Goal: Task Accomplishment & Management: Use online tool/utility

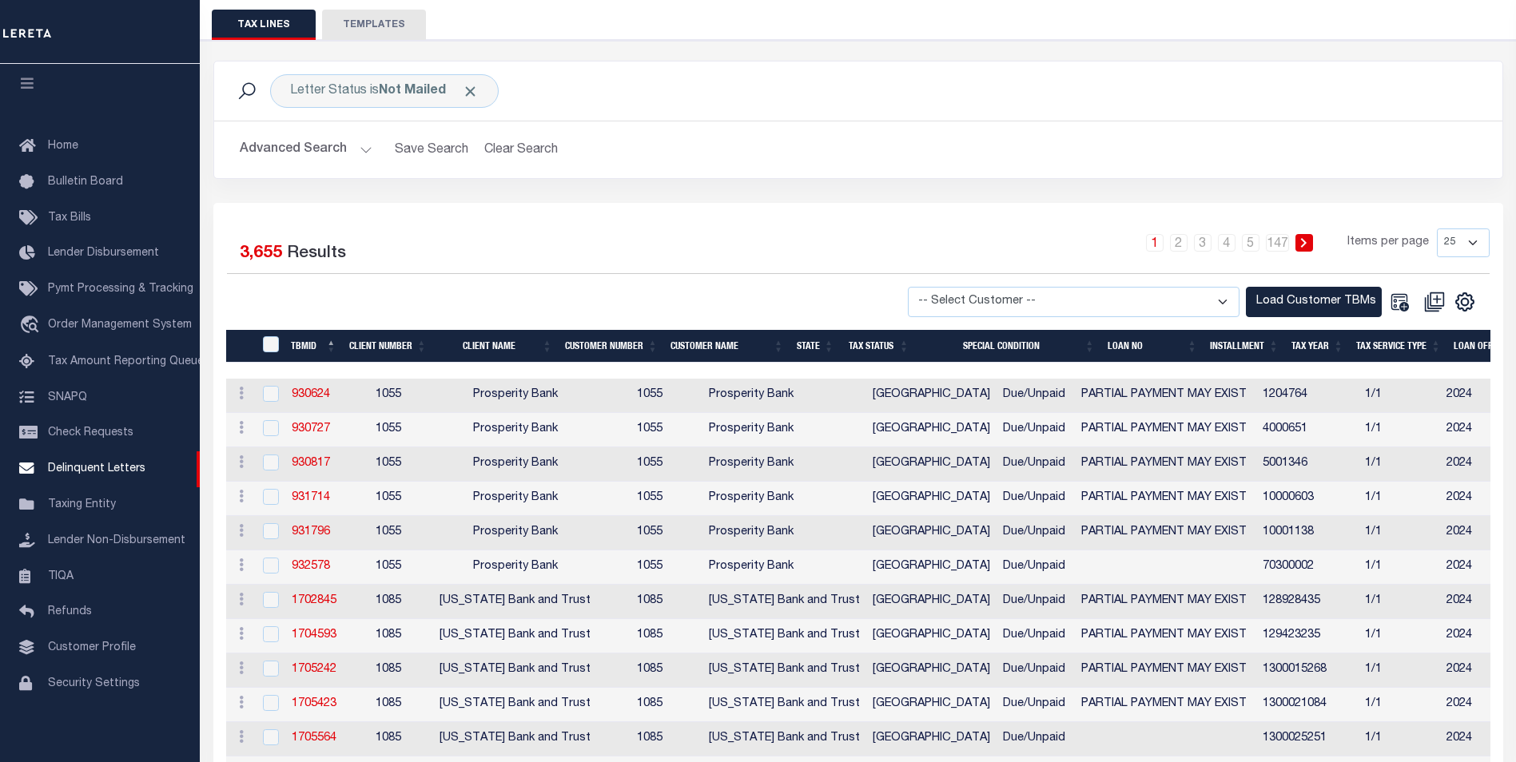
scroll to position [160, 0]
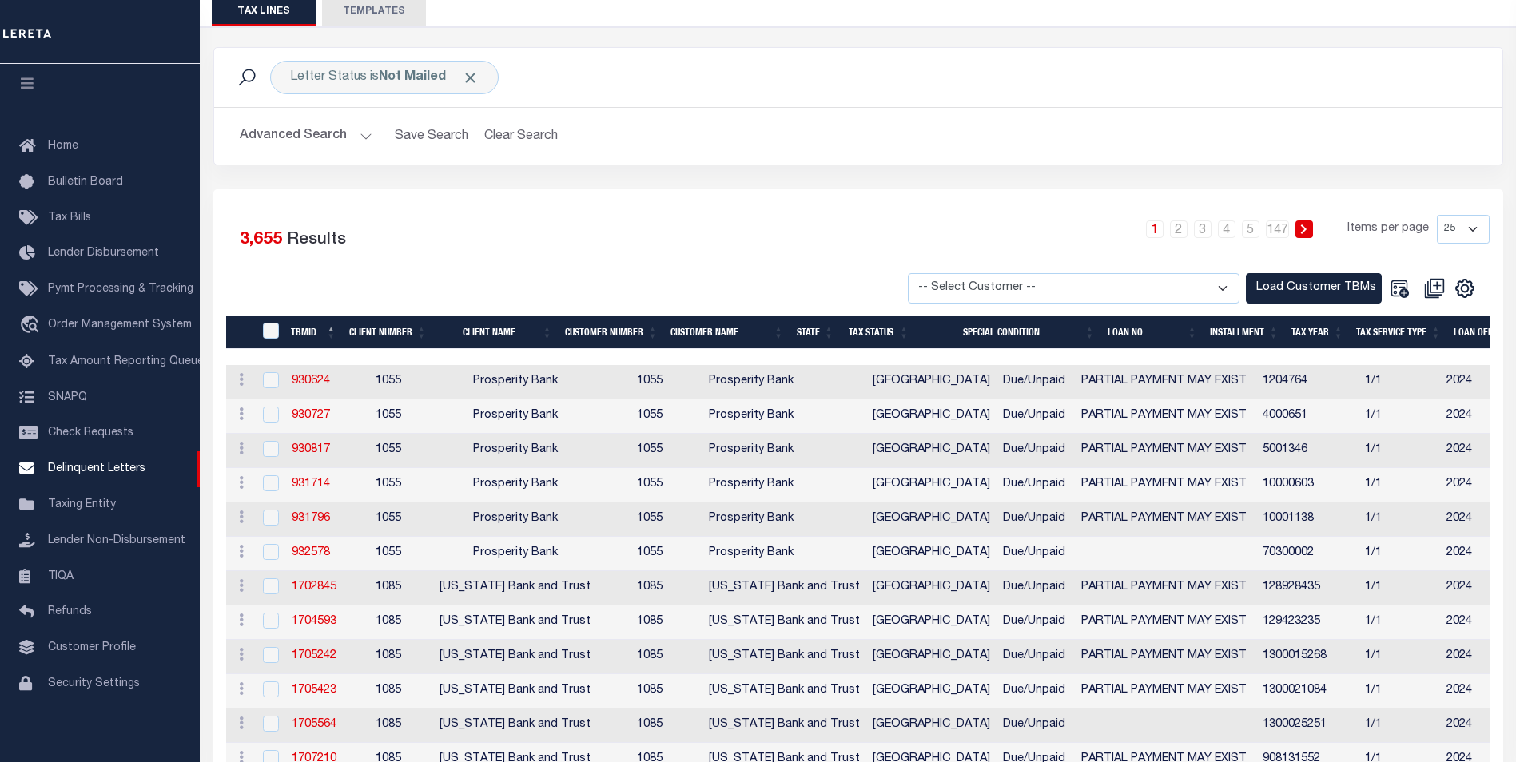
click at [363, 130] on button "Advanced Search" at bounding box center [306, 136] width 133 height 31
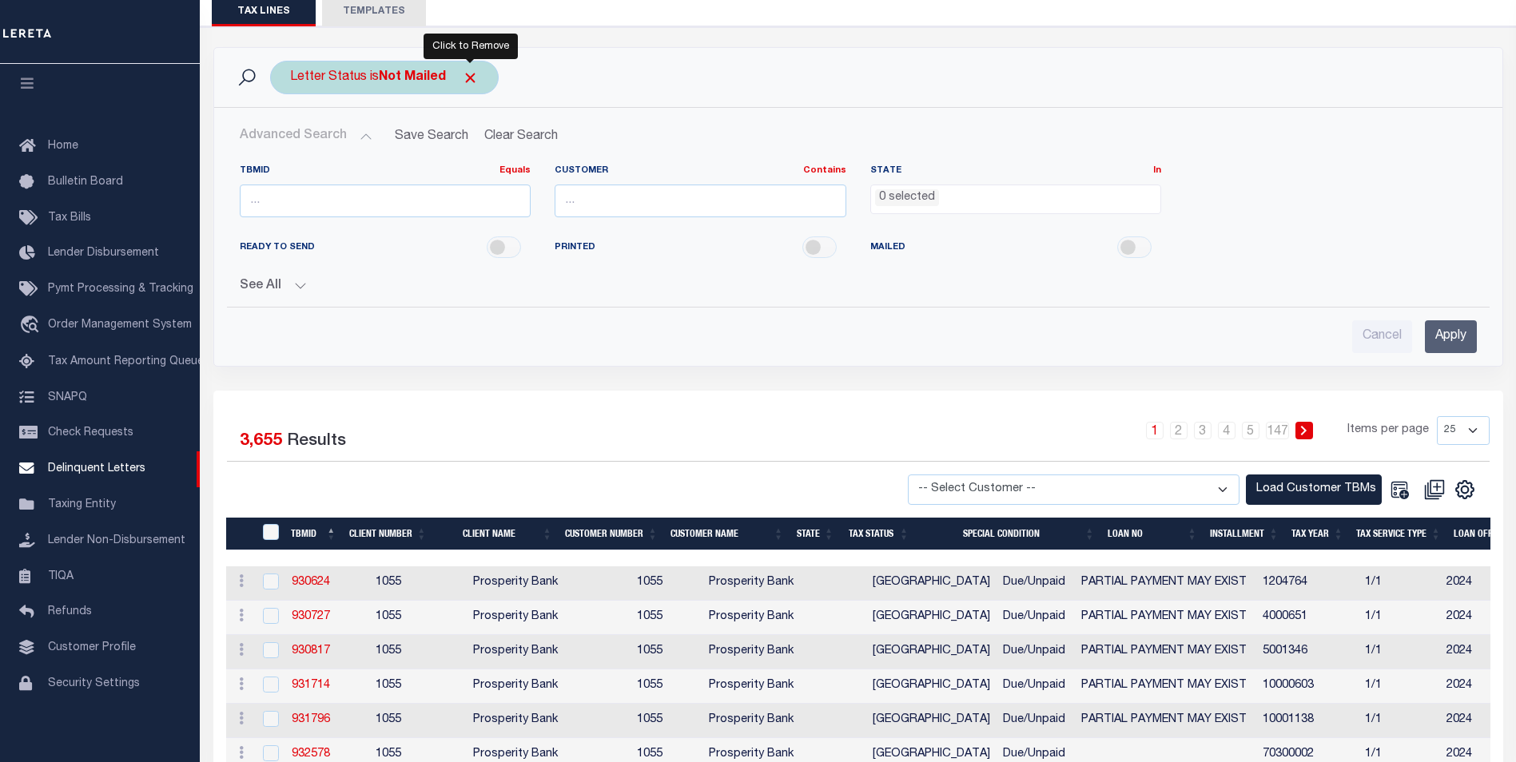
click at [476, 80] on span "Click to Remove" at bounding box center [470, 78] width 17 height 17
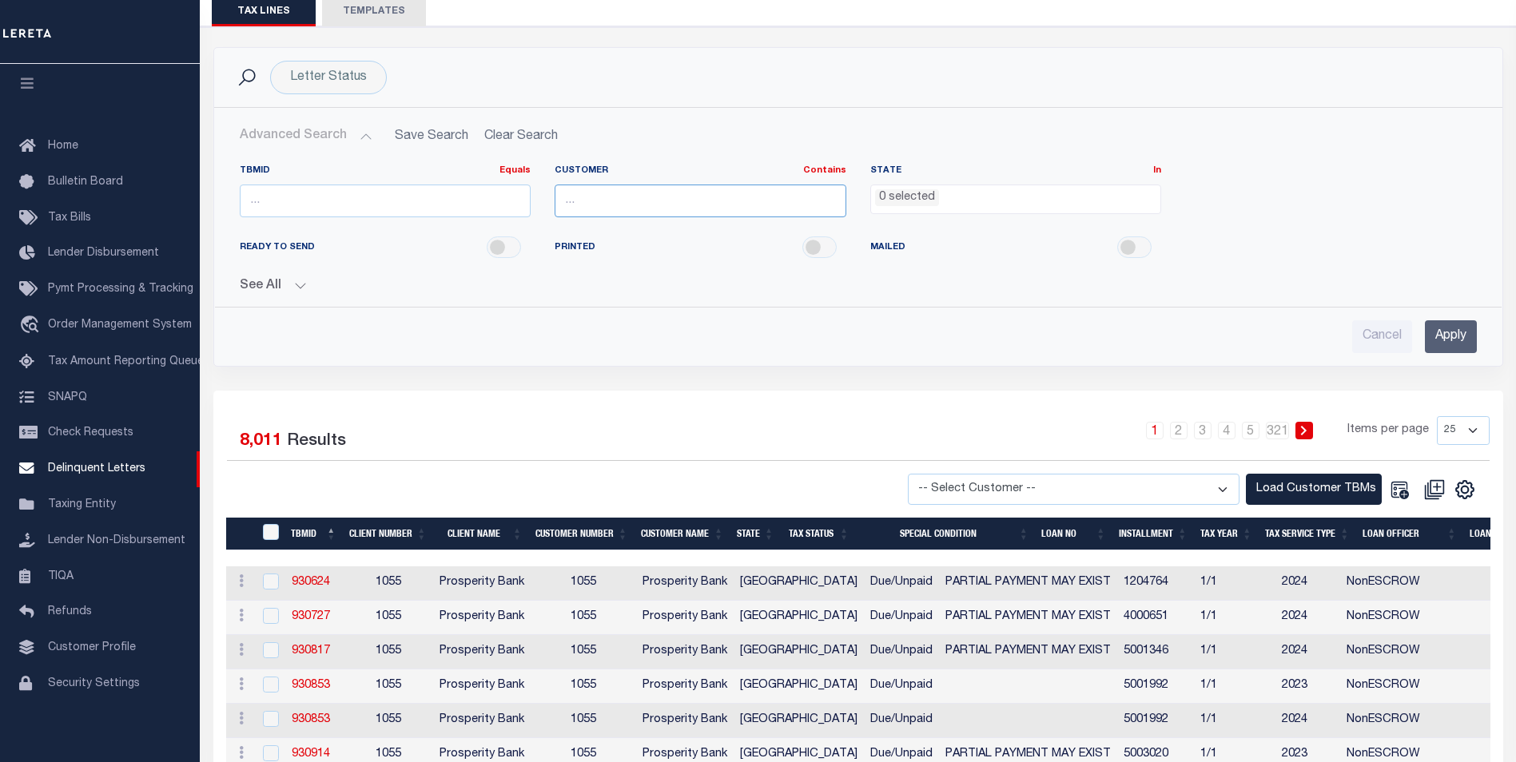
click at [687, 201] on input "text" at bounding box center [701, 201] width 292 height 33
type input "Citizens"
click at [1455, 327] on input "Apply" at bounding box center [1451, 336] width 52 height 33
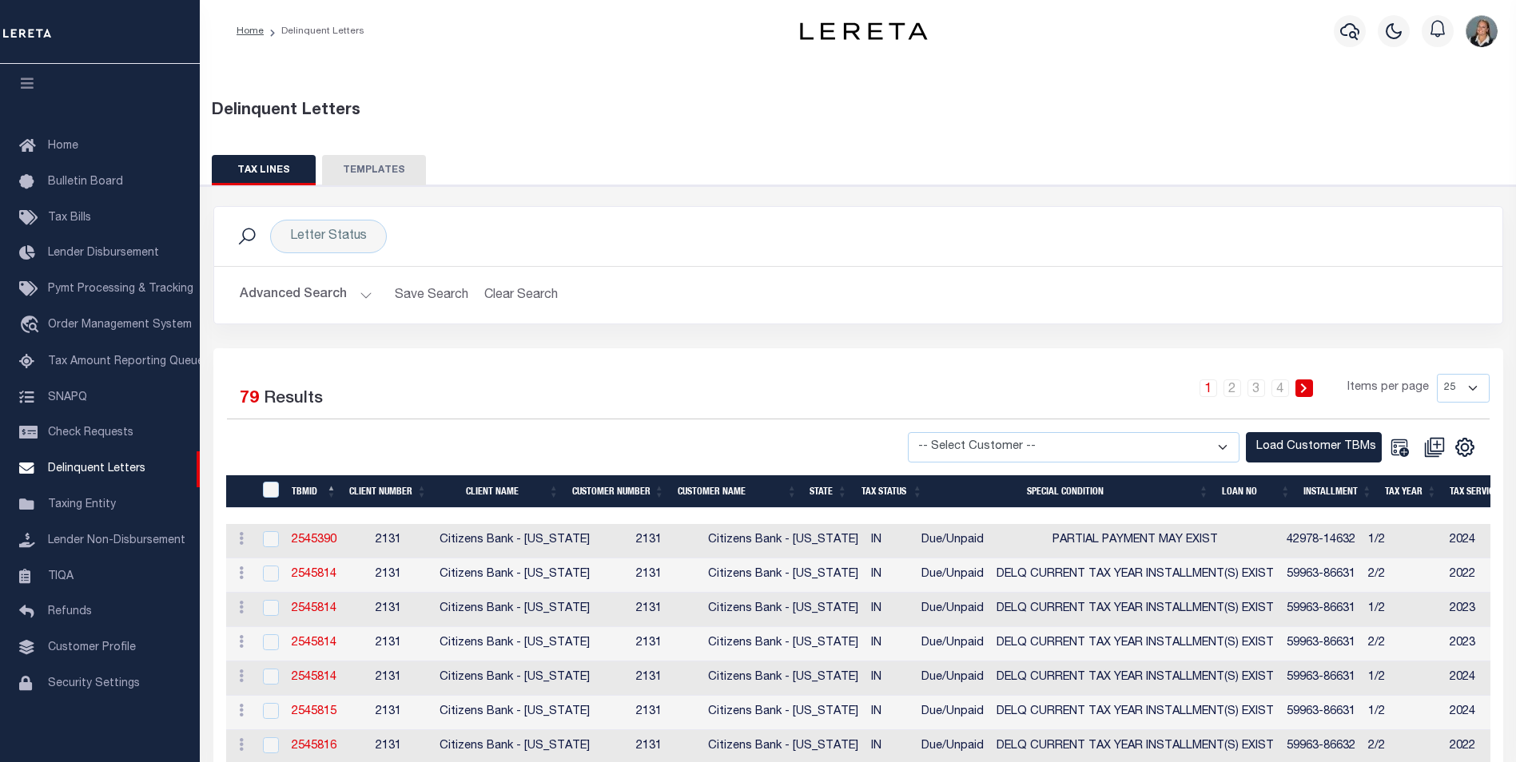
scroll to position [0, 0]
click at [1221, 456] on select "-- Select Customer -- Accumatch - Refunds All In Credit Union Amarillo National…" at bounding box center [1074, 448] width 332 height 31
select select "2131"
click at [923, 433] on select "-- Select Customer -- Accumatch - Refunds All In Credit Union Amarillo National…" at bounding box center [1074, 448] width 332 height 31
click at [1293, 450] on button "Load Customer TBMs" at bounding box center [1314, 448] width 136 height 31
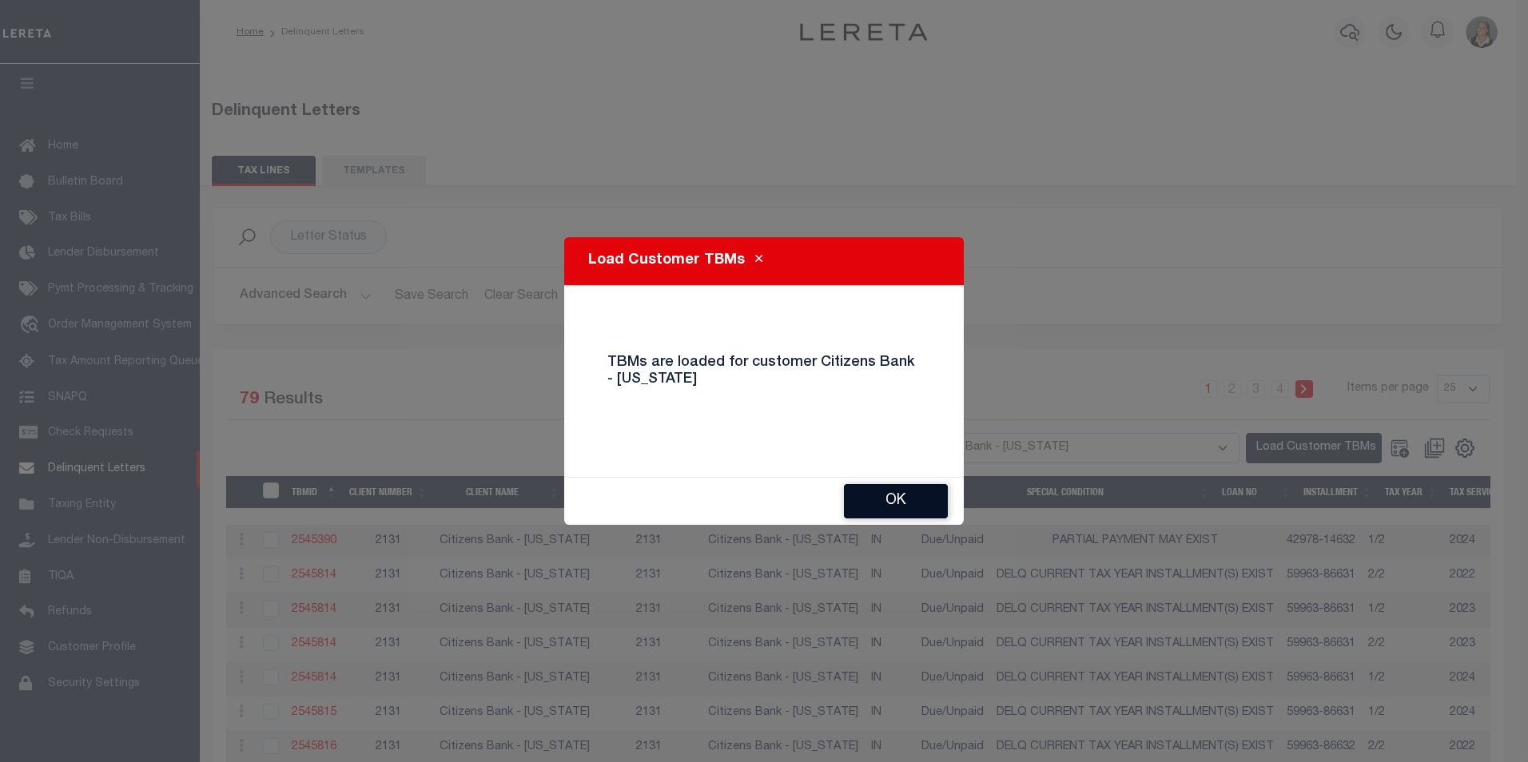
click at [913, 503] on button "Ok" at bounding box center [896, 501] width 104 height 34
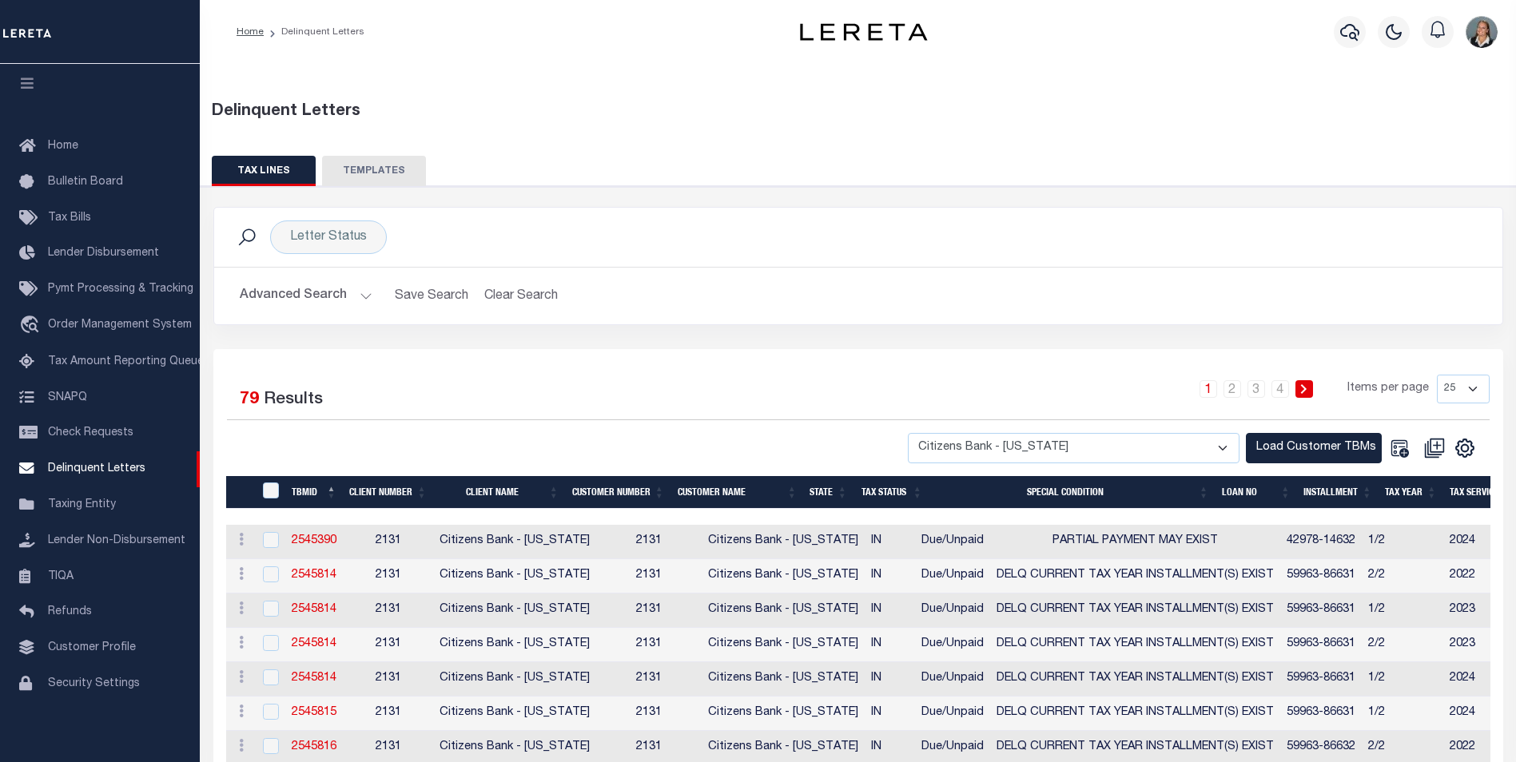
click at [356, 300] on button "Advanced Search" at bounding box center [306, 296] width 133 height 31
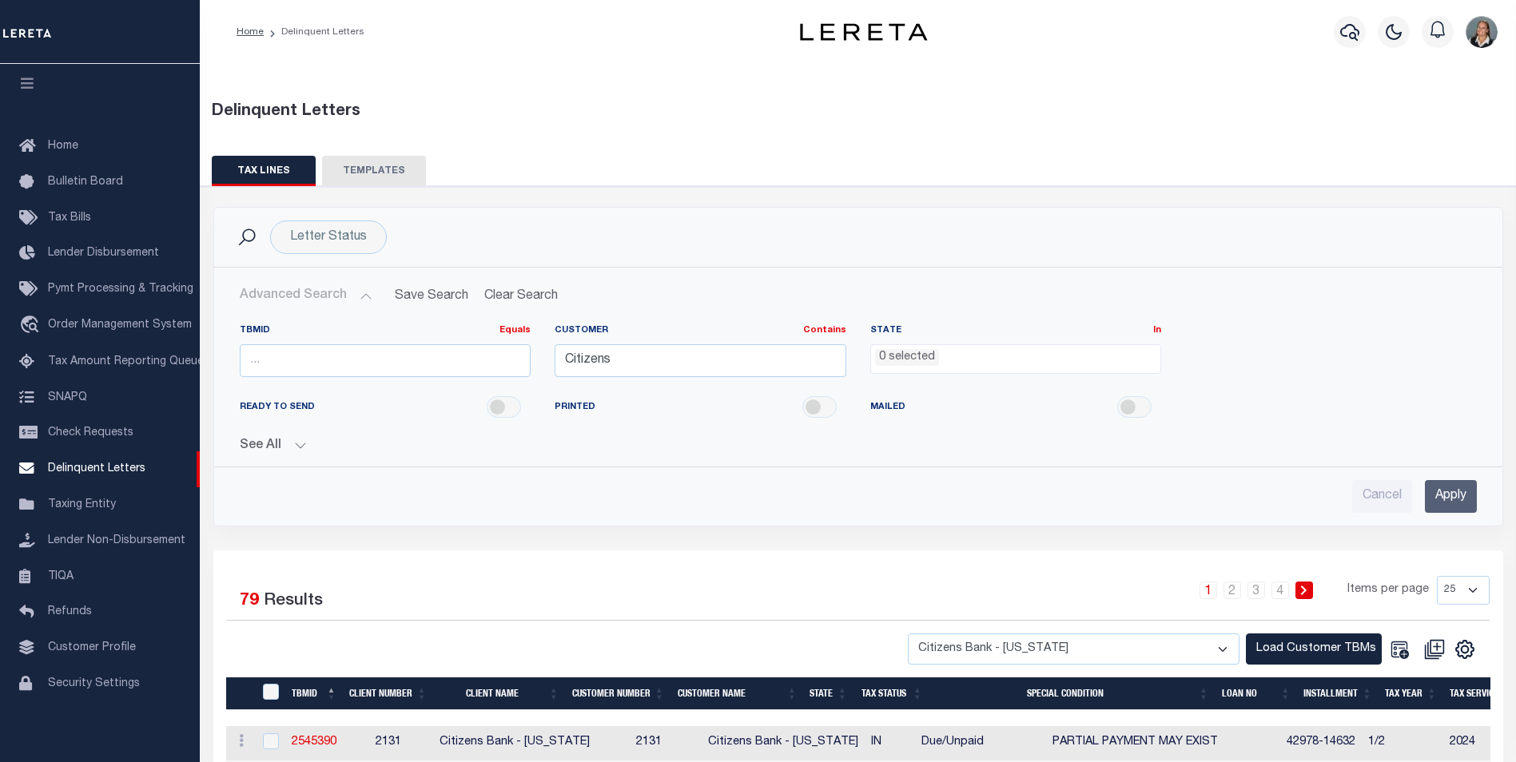
click at [1465, 495] on input "Apply" at bounding box center [1451, 496] width 52 height 33
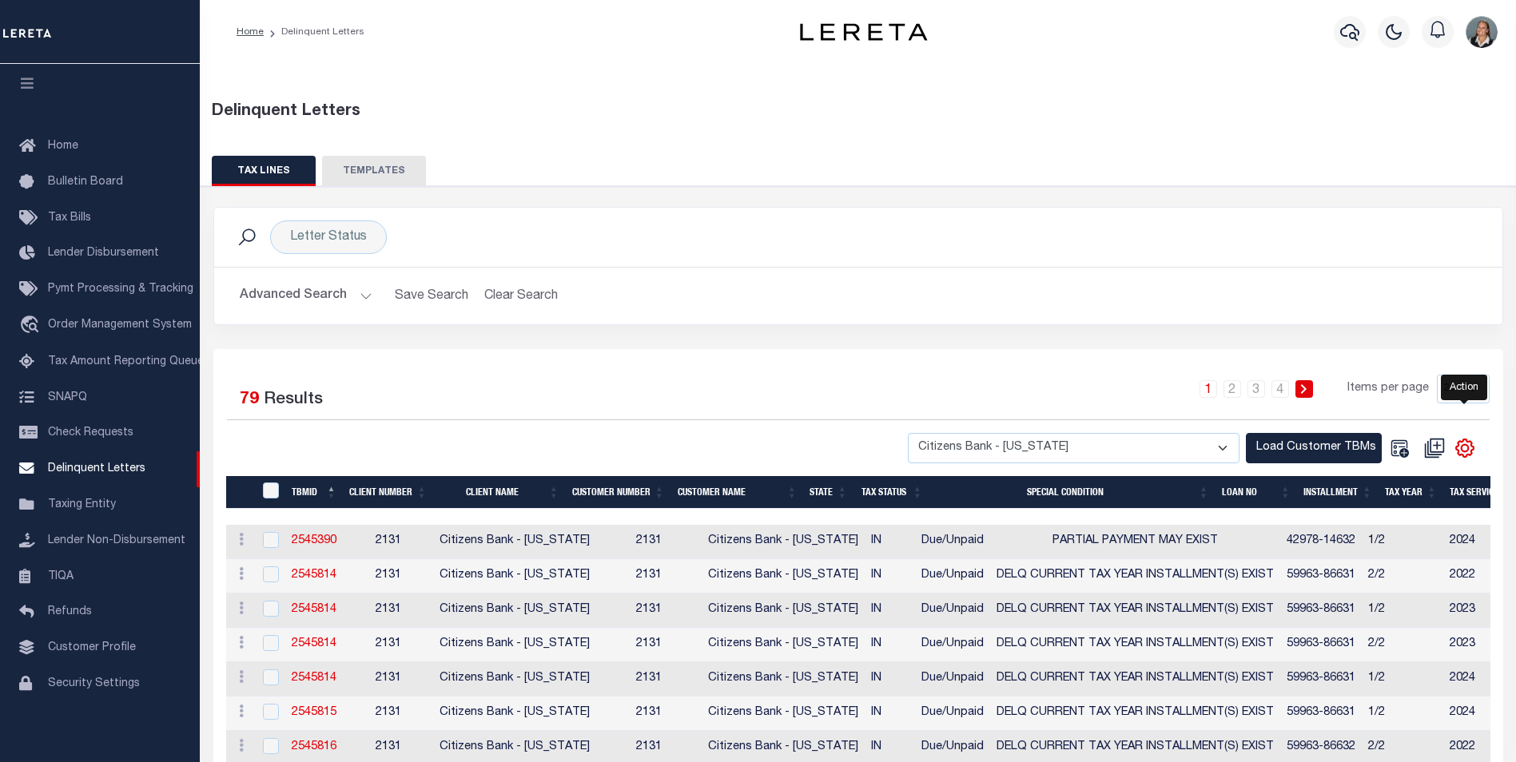
click at [1461, 457] on icon "" at bounding box center [1465, 448] width 21 height 21
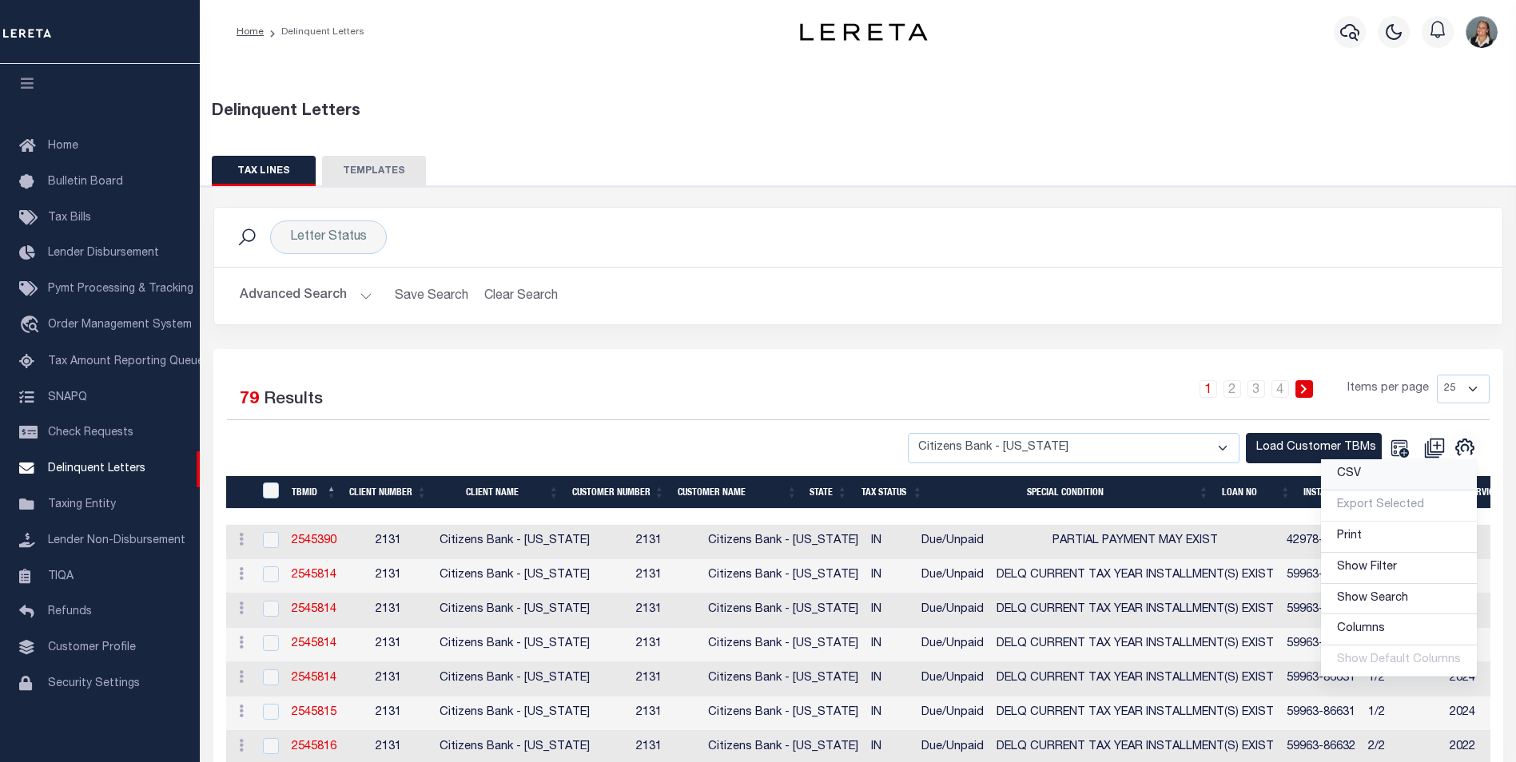
click at [1349, 482] on link "CSV" at bounding box center [1399, 475] width 156 height 31
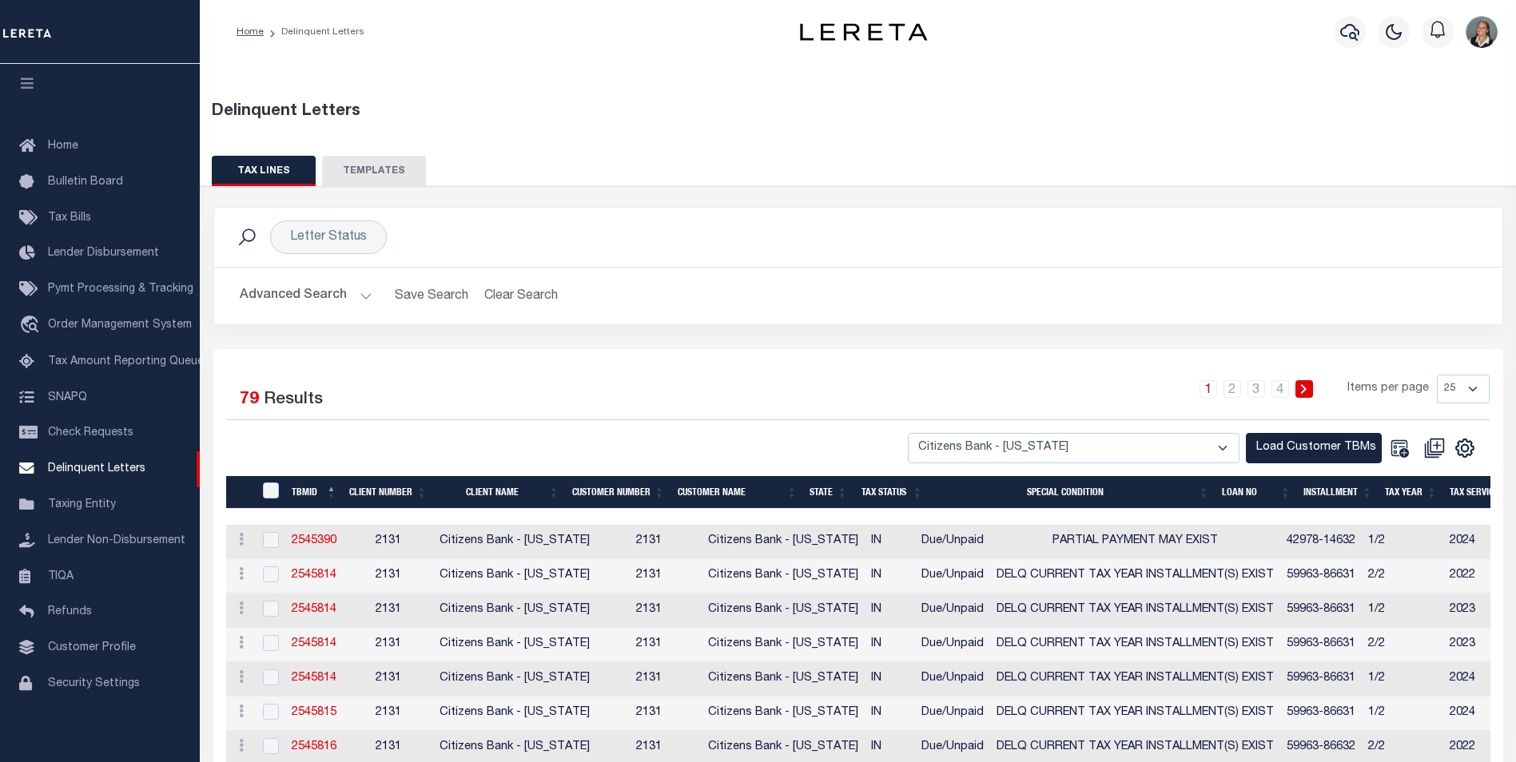
click at [557, 383] on div "1 2 3 4 Items per page 25 50 100 500 1000" at bounding box center [1018, 396] width 941 height 42
